Goal: Task Accomplishment & Management: Use online tool/utility

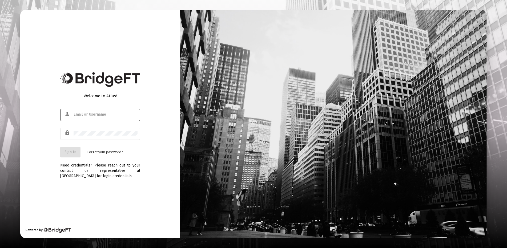
click at [77, 115] on input "text" at bounding box center [106, 114] width 64 height 4
type input "[EMAIL_ADDRESS][DOMAIN_NAME]"
click at [73, 149] on button "Sign In" at bounding box center [70, 152] width 20 height 11
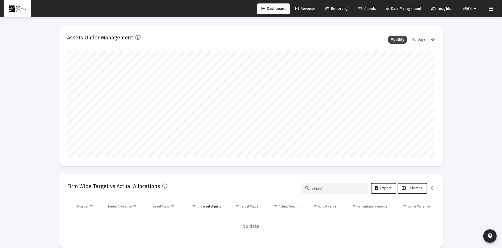
scroll to position [107, 198]
type input "[DATE]"
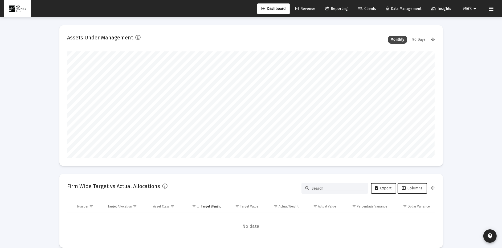
click at [304, 7] on span "Revenue" at bounding box center [305, 8] width 20 height 5
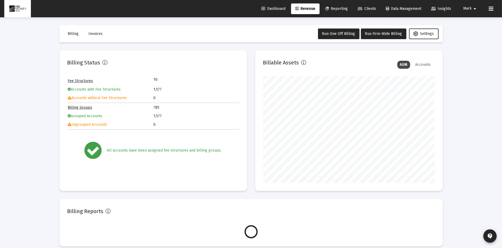
scroll to position [107, 172]
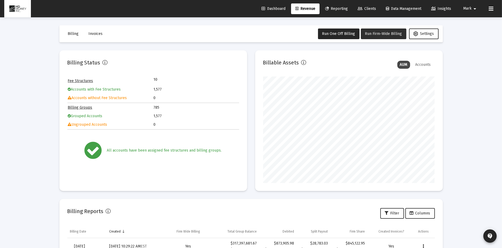
click at [381, 32] on span "Run Firm-Wide Billing" at bounding box center [383, 33] width 37 height 5
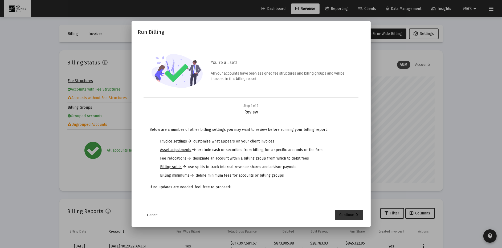
click at [348, 214] on div "Continue" at bounding box center [349, 215] width 19 height 11
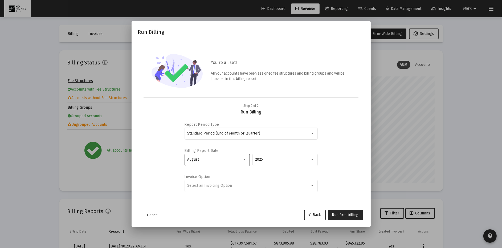
click at [244, 157] on div at bounding box center [244, 159] width 5 height 4
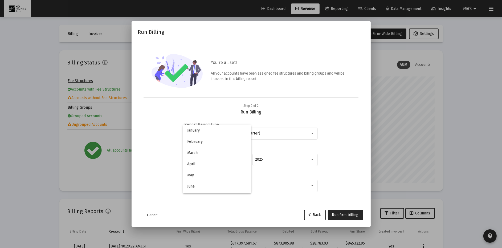
scroll to position [50, 0]
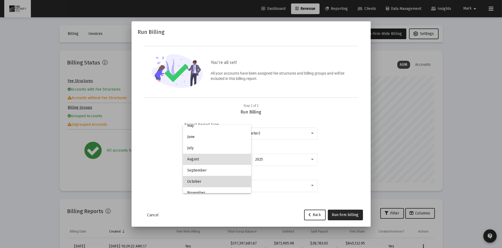
click at [229, 179] on span "October" at bounding box center [217, 181] width 60 height 11
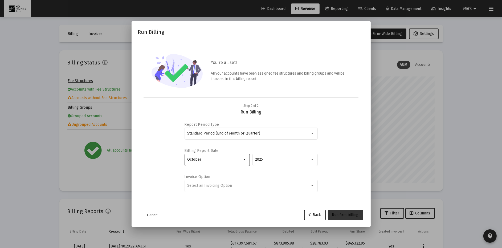
click at [346, 216] on span "Run firm billing" at bounding box center [345, 215] width 27 height 5
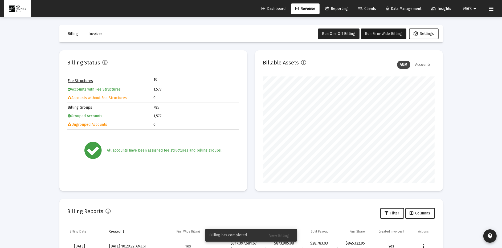
click at [280, 235] on span "View Billing" at bounding box center [280, 235] width 20 height 5
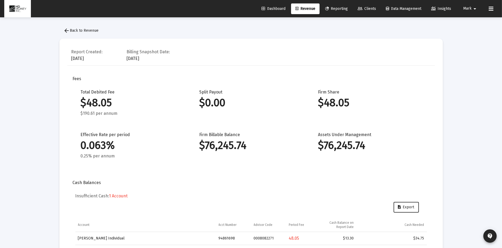
scroll to position [3464, 0]
click at [89, 29] on span "arrow_back Back to Revenue" at bounding box center [81, 30] width 35 height 5
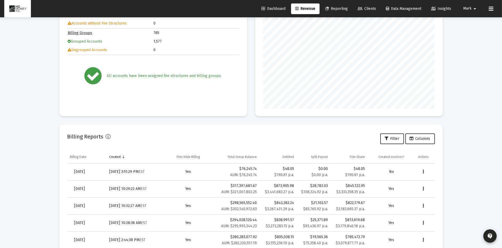
scroll to position [78, 0]
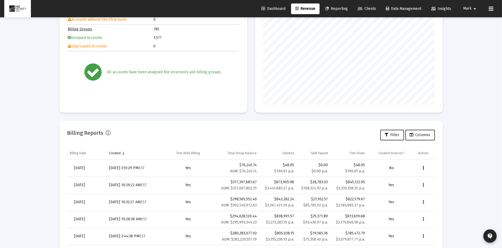
click at [423, 168] on icon "Data grid" at bounding box center [423, 168] width 1 height 6
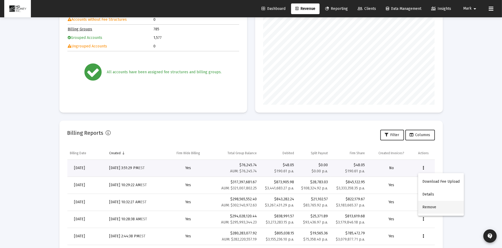
click at [430, 206] on button "Remove" at bounding box center [441, 207] width 46 height 13
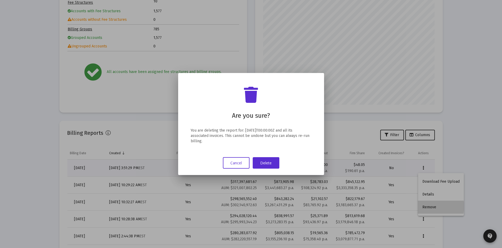
scroll to position [0, 0]
click at [268, 162] on button "Delete" at bounding box center [266, 162] width 27 height 11
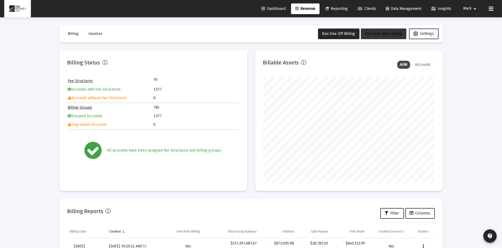
click at [390, 31] on span "Run Firm-Wide Billing" at bounding box center [383, 33] width 37 height 5
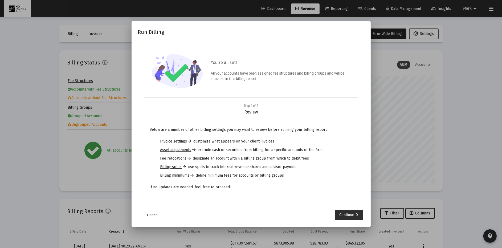
click at [347, 215] on div "Continue" at bounding box center [349, 215] width 19 height 11
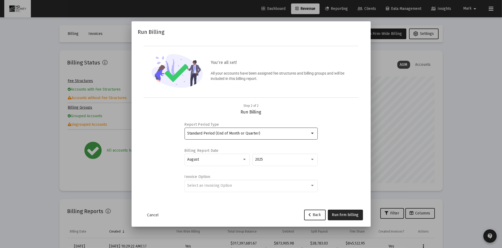
click at [313, 131] on div at bounding box center [312, 133] width 5 height 4
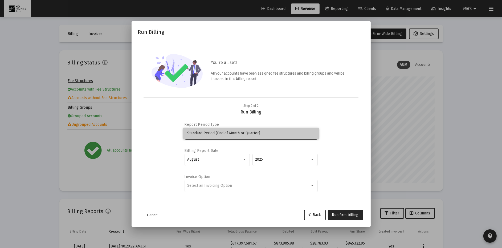
click at [310, 132] on span "Standard Period (End of Month or Quarter)" at bounding box center [251, 133] width 128 height 11
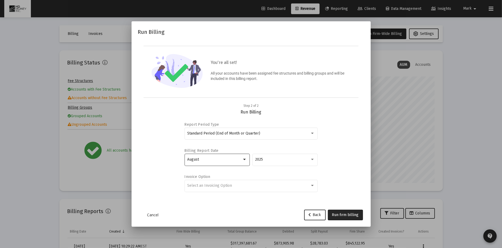
click at [244, 158] on div at bounding box center [244, 159] width 5 height 4
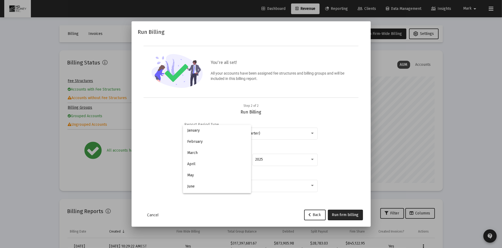
scroll to position [50, 0]
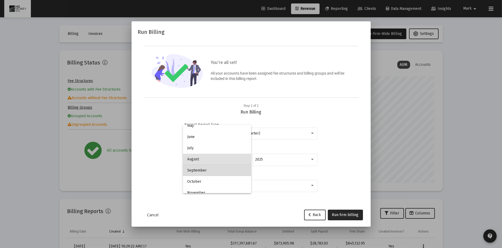
click at [237, 168] on span "September" at bounding box center [217, 170] width 60 height 11
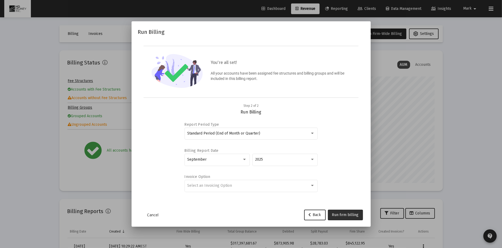
click at [344, 213] on span "Run firm billing" at bounding box center [345, 215] width 27 height 5
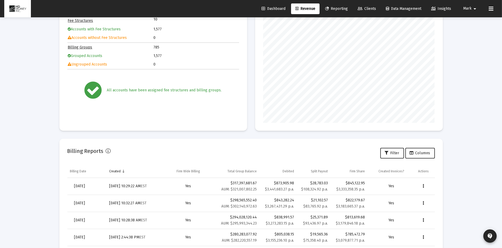
scroll to position [61, 0]
click at [231, 147] on div "Billing Reports Filter Columns" at bounding box center [251, 152] width 368 height 13
click at [272, 8] on span "Dashboard" at bounding box center [274, 8] width 24 height 5
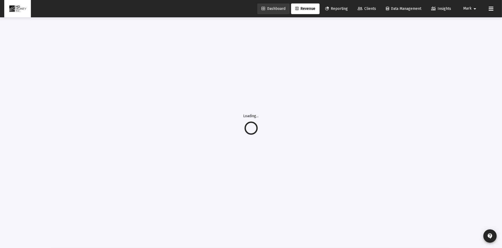
scroll to position [17, 0]
click at [303, 9] on span "Revenue" at bounding box center [305, 8] width 20 height 5
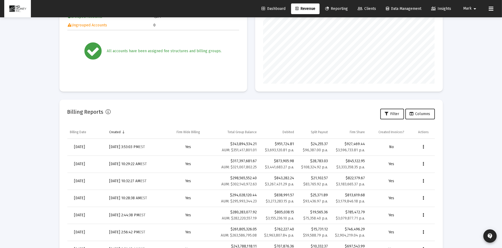
scroll to position [100, 0]
click at [423, 146] on icon "Data grid" at bounding box center [423, 147] width 1 height 6
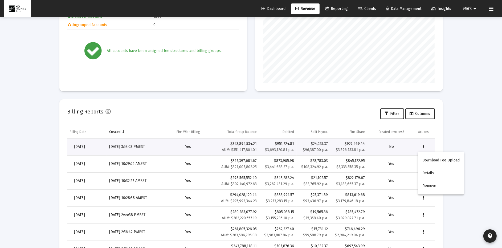
click at [112, 146] on div at bounding box center [251, 124] width 502 height 248
click at [117, 145] on div "[DATE] 3:53:03 PM EST" at bounding box center [135, 146] width 53 height 5
drag, startPoint x: 117, startPoint y: 145, endPoint x: 89, endPoint y: 144, distance: 28.0
click at [89, 144] on link "[DATE]" at bounding box center [79, 146] width 19 height 11
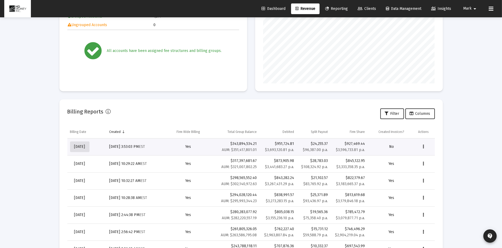
scroll to position [17, 0]
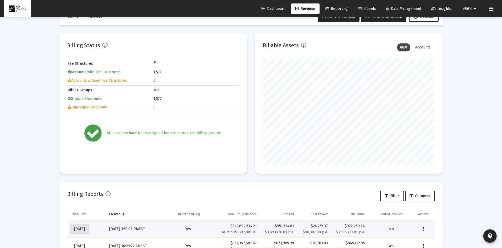
click at [0, 0] on div "Loading..." at bounding box center [0, 0] width 0 height 0
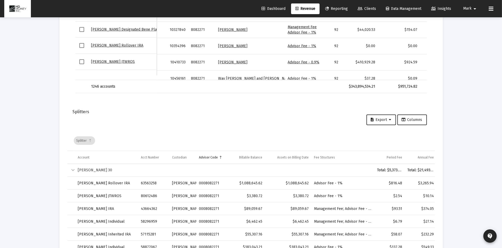
scroll to position [768, 0]
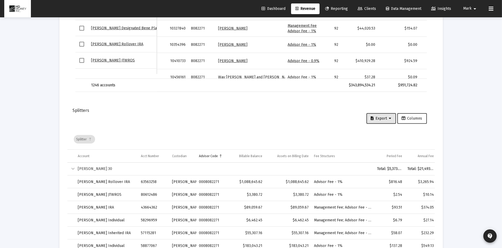
click at [378, 116] on span "Export" at bounding box center [381, 118] width 21 height 5
click at [385, 129] on button "Export All Rows" at bounding box center [383, 131] width 36 height 13
